Goal: Navigation & Orientation: Find specific page/section

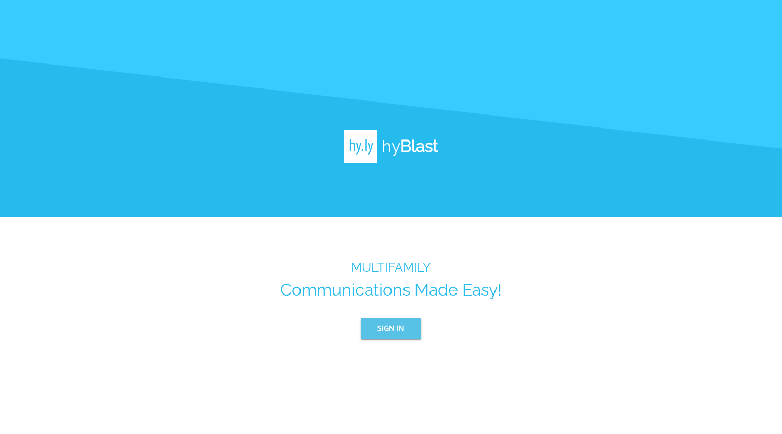
click at [389, 334] on span "Sign In" at bounding box center [391, 328] width 27 height 13
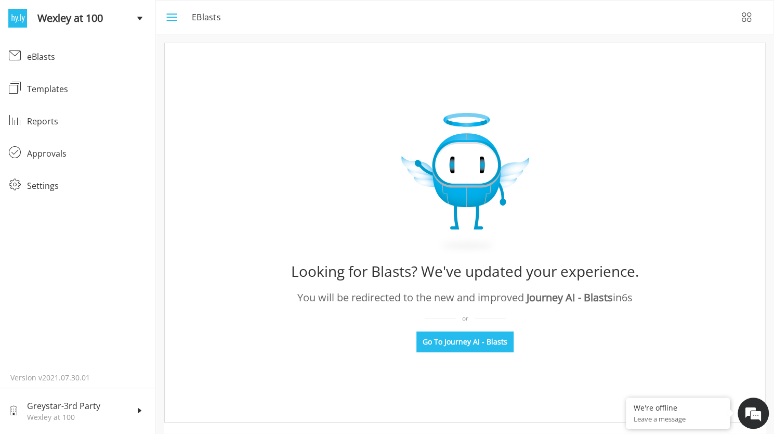
click at [170, 16] on icon "menu" at bounding box center [171, 17] width 12 height 12
click at [44, 53] on div "eBlasts" at bounding box center [87, 56] width 120 height 12
